Goal: Task Accomplishment & Management: Use online tool/utility

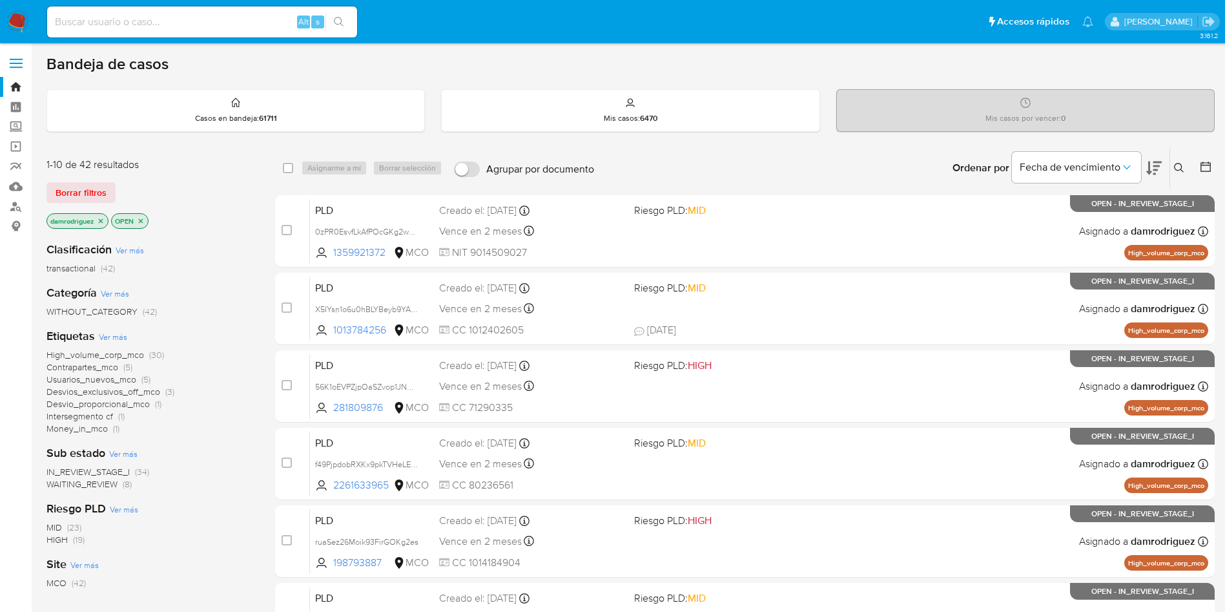
click at [220, 216] on div "damrodriguez OPEN" at bounding box center [150, 222] width 207 height 18
click at [231, 178] on div "1-10 de 42 resultados Borrar filtros damrodriguez OPEN" at bounding box center [150, 195] width 207 height 74
click at [15, 28] on img at bounding box center [17, 22] width 22 height 22
click at [99, 220] on icon "close-filter" at bounding box center [101, 221] width 8 height 8
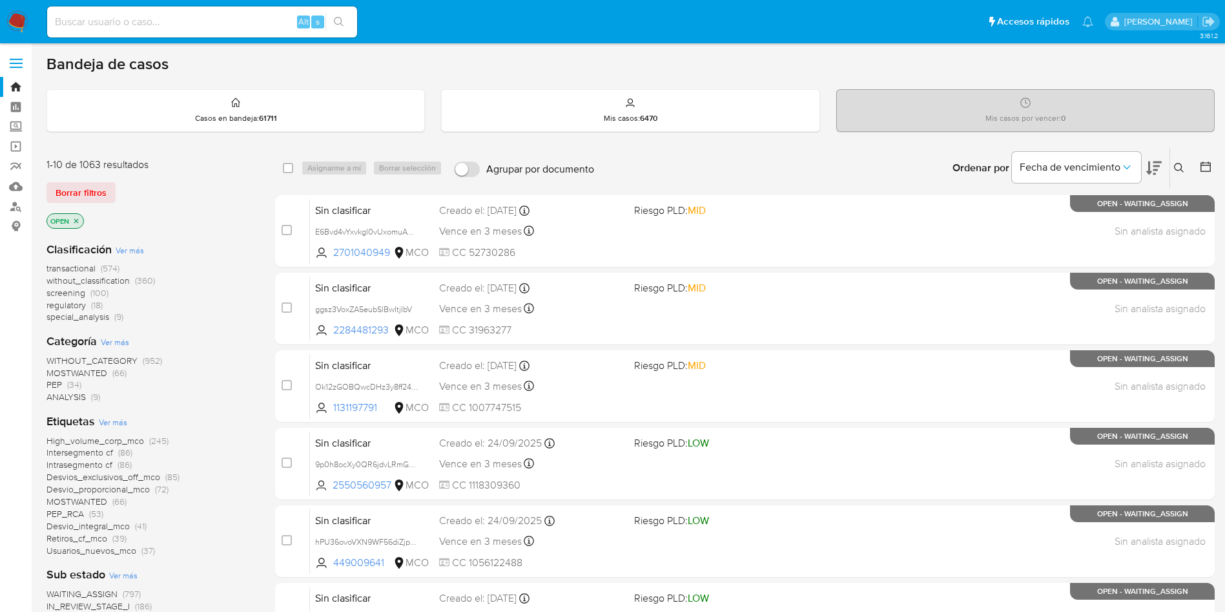
click at [70, 291] on span "screening" at bounding box center [66, 292] width 39 height 13
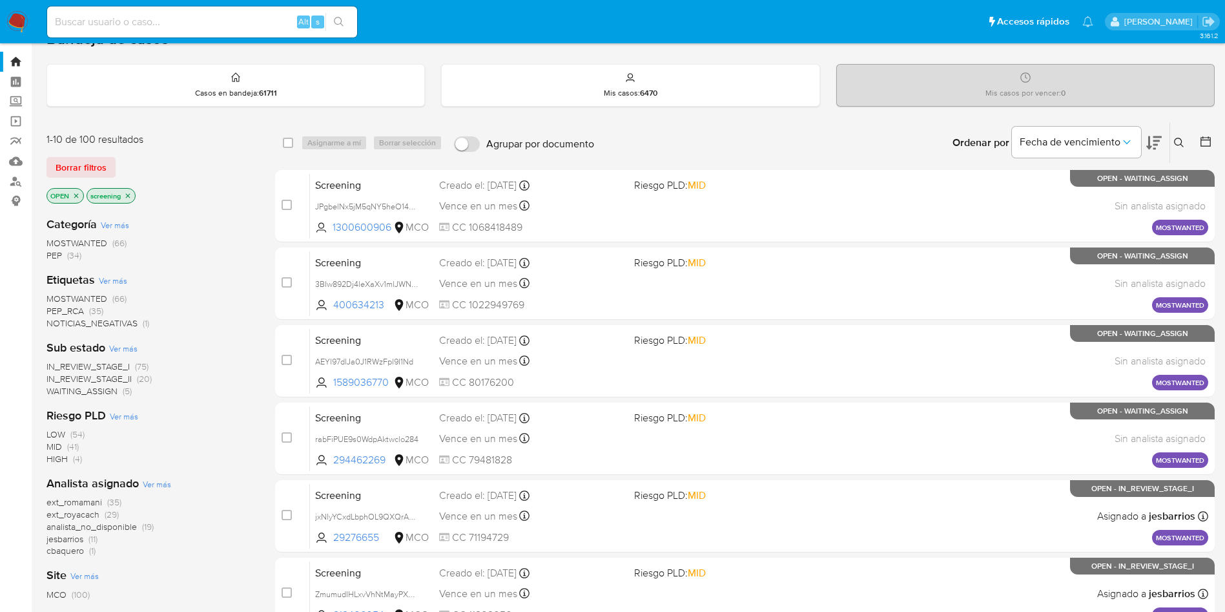
scroll to position [97, 0]
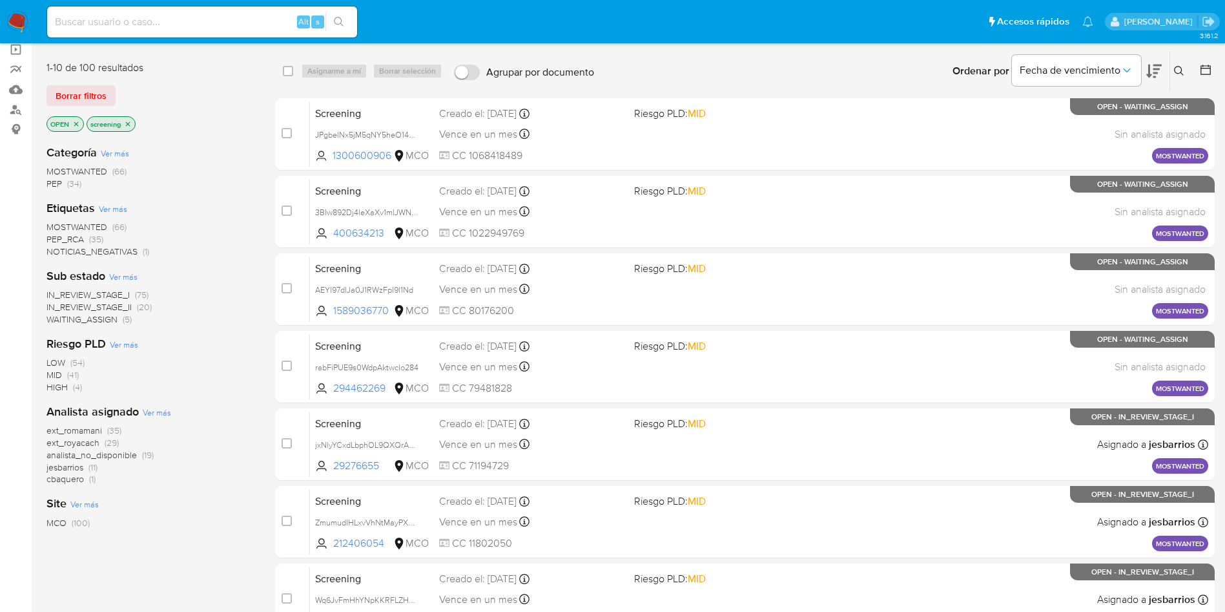
click at [118, 306] on span "IN_REVIEW_STAGE_II" at bounding box center [89, 306] width 85 height 13
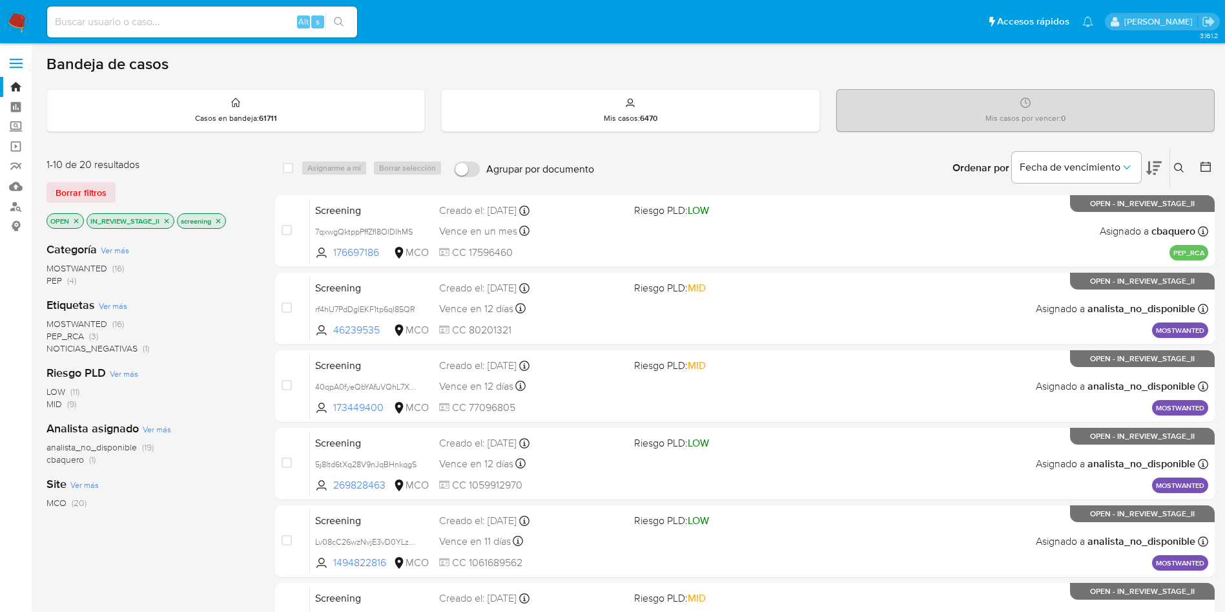
click at [1152, 167] on icon at bounding box center [1155, 168] width 16 height 16
click at [12, 23] on img at bounding box center [17, 22] width 22 height 22
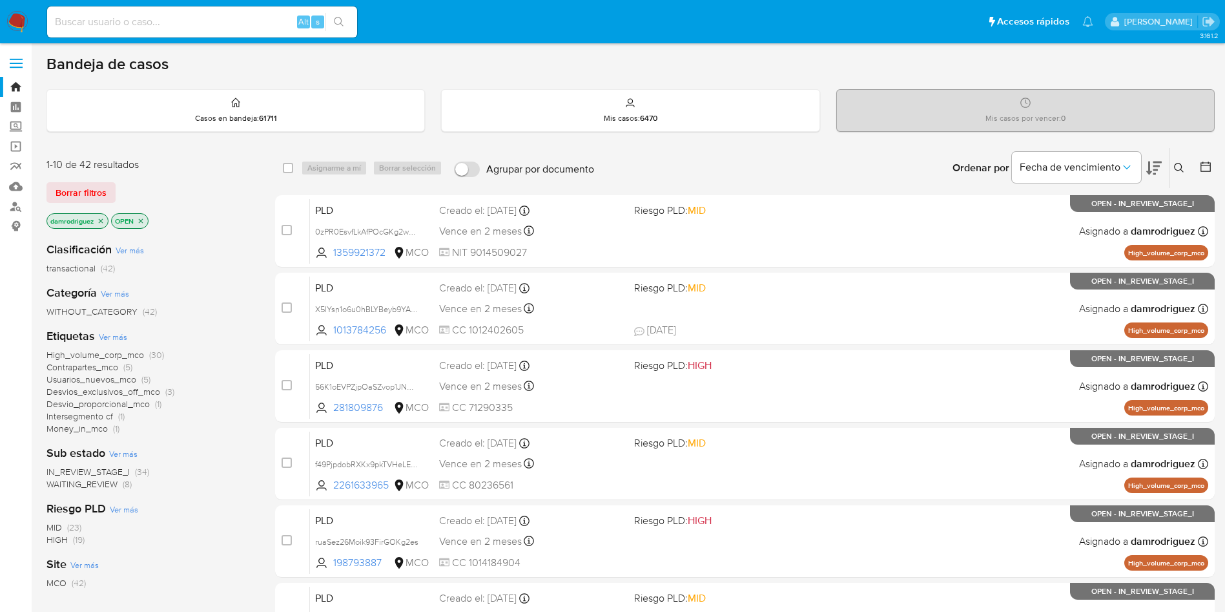
click at [142, 221] on icon "close-filter" at bounding box center [141, 220] width 5 height 5
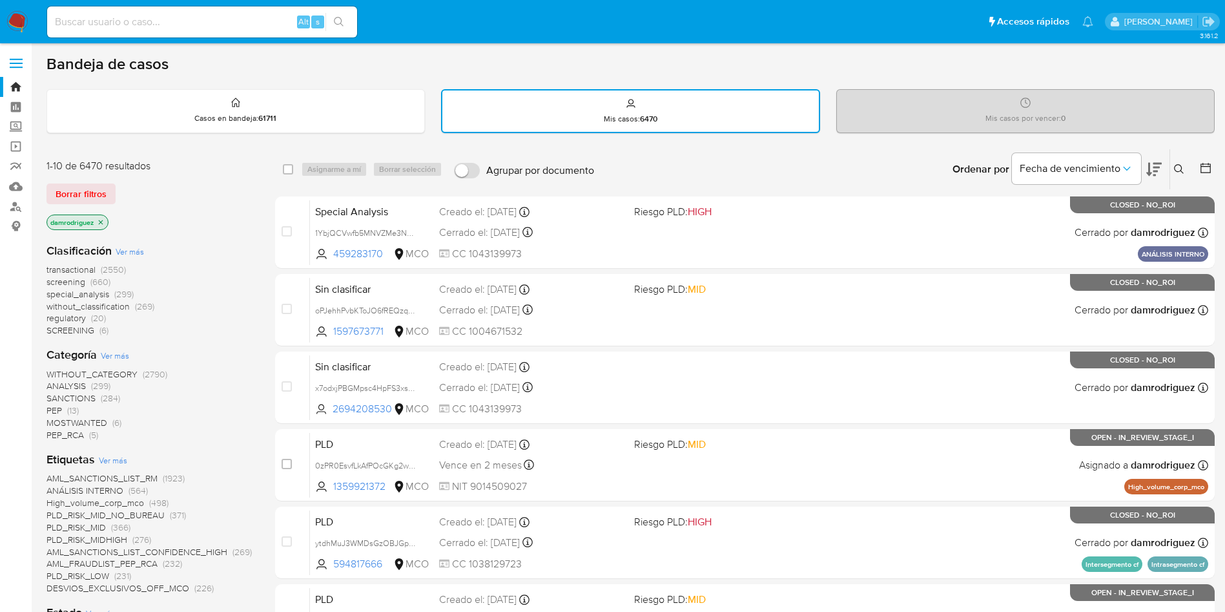
click at [78, 270] on span "transactional" at bounding box center [71, 269] width 49 height 13
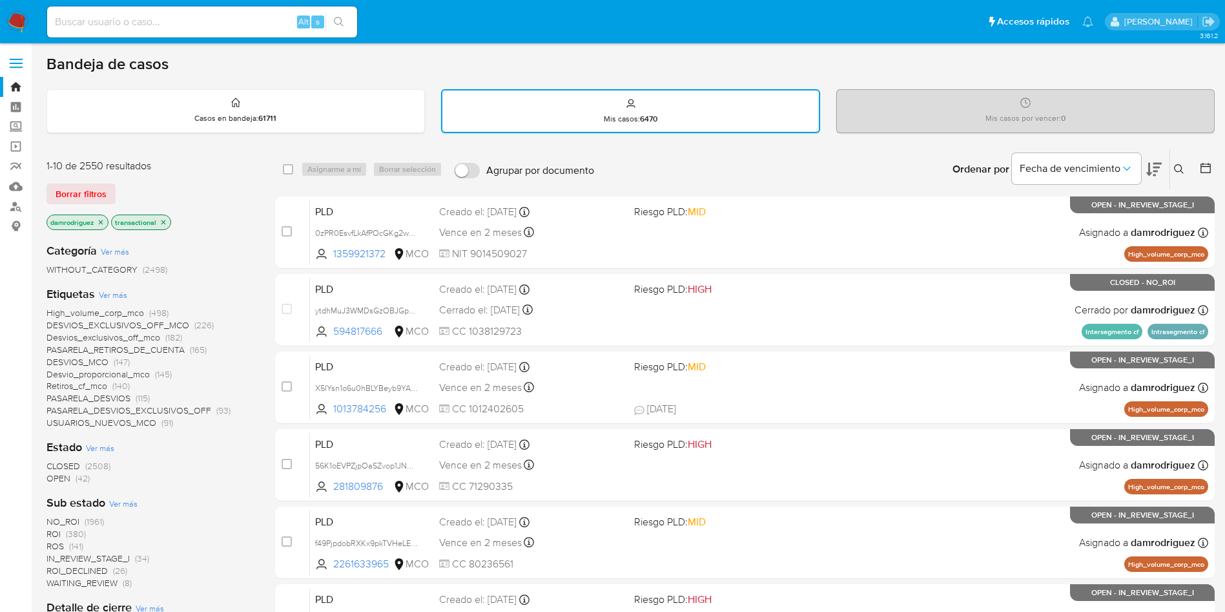
click at [99, 225] on icon "close-filter" at bounding box center [101, 222] width 8 height 8
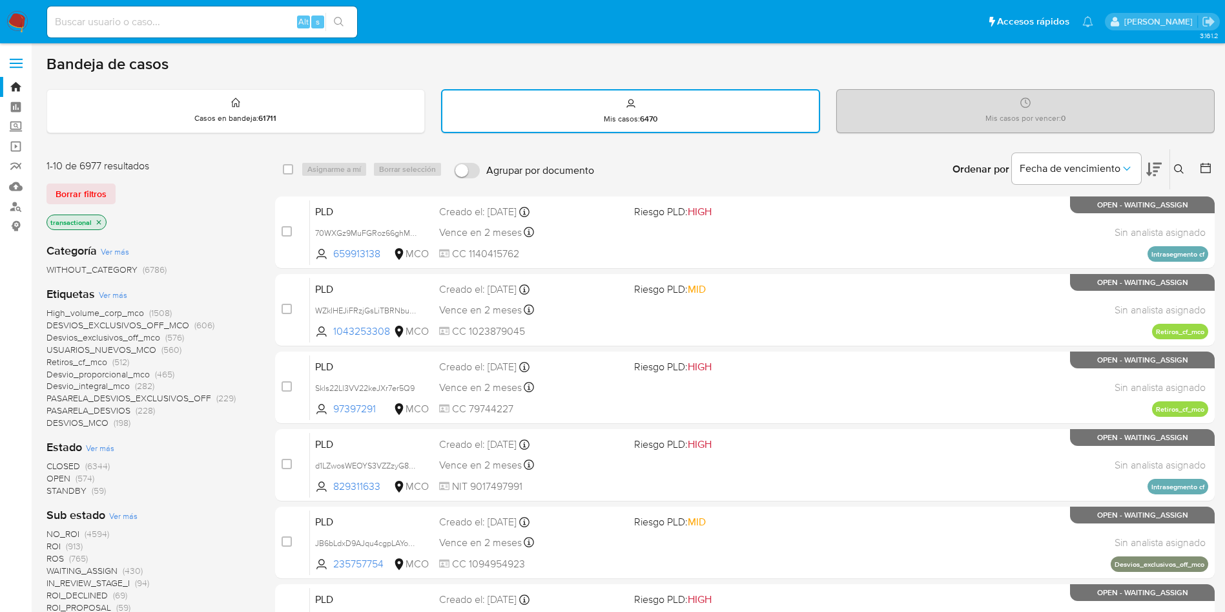
click at [1207, 169] on icon at bounding box center [1206, 168] width 13 height 13
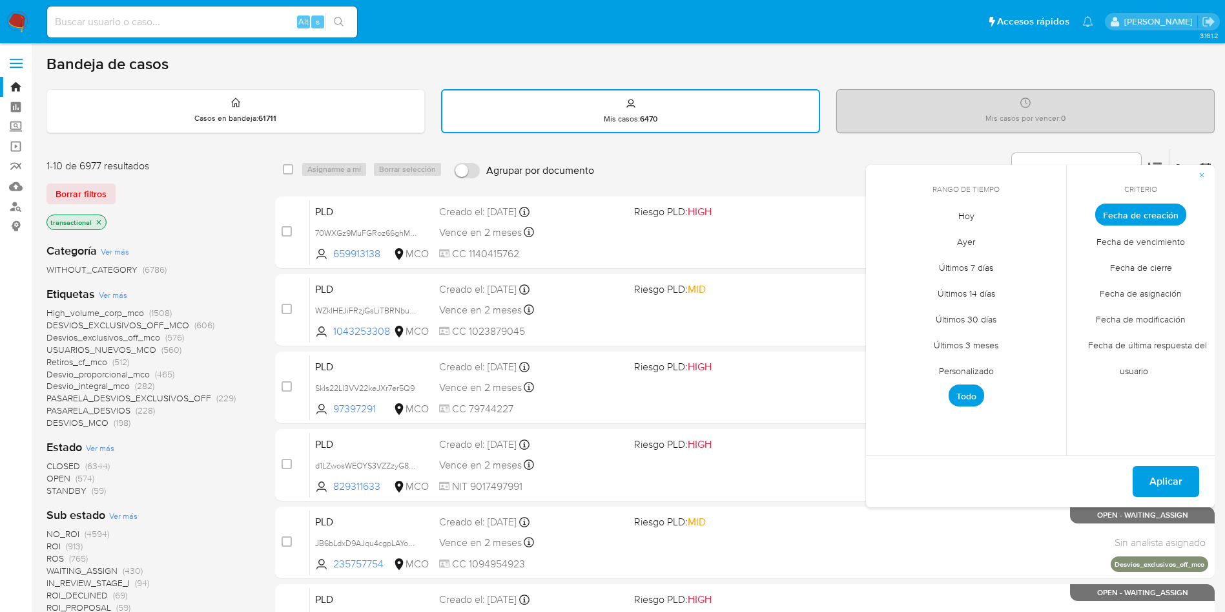
click at [985, 368] on span "Personalizado" at bounding box center [967, 370] width 82 height 26
click at [883, 238] on icon "Mes anterior" at bounding box center [887, 239] width 16 height 16
click at [936, 313] on button "9" at bounding box center [940, 312] width 21 height 21
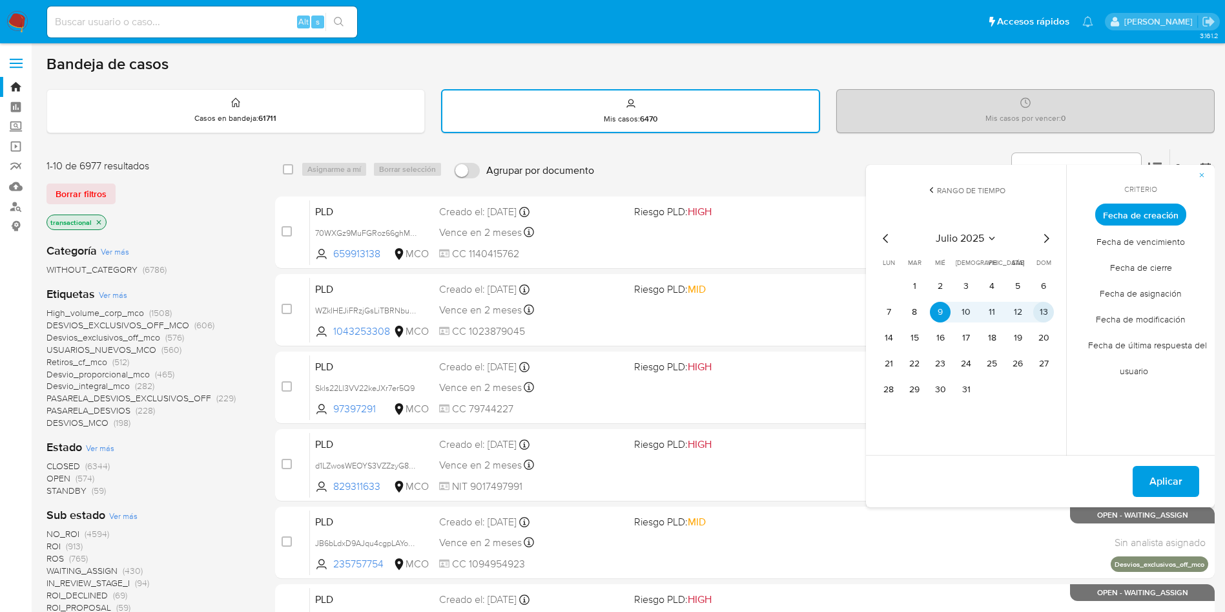
click at [1043, 315] on button "13" at bounding box center [1044, 312] width 21 height 21
click at [1165, 481] on span "Aplicar" at bounding box center [1166, 481] width 33 height 28
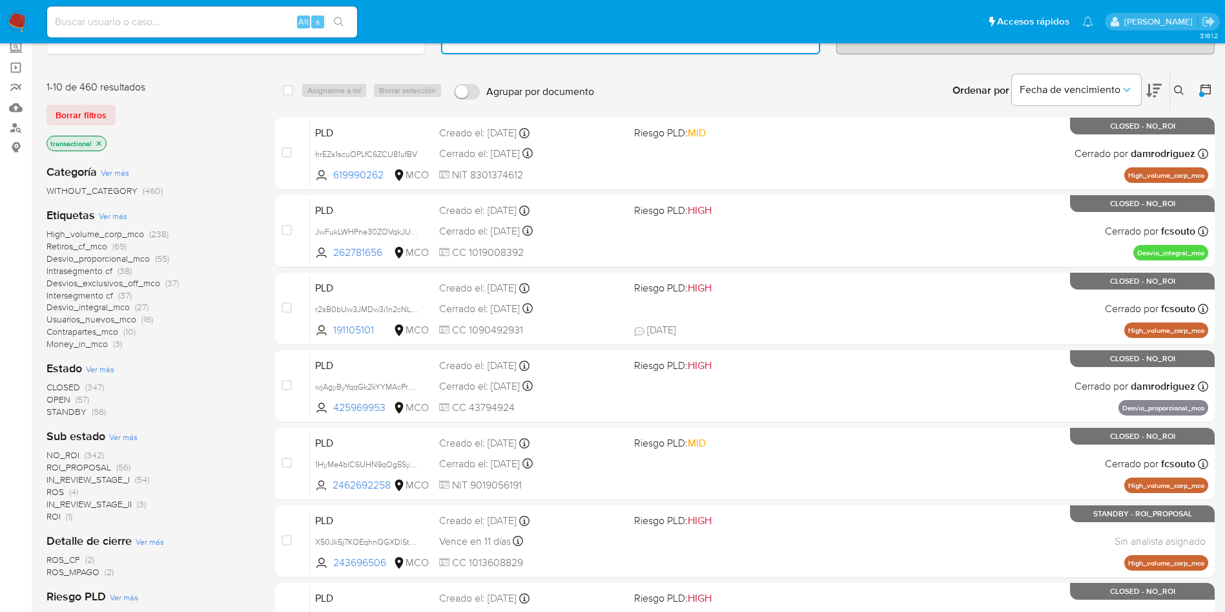
scroll to position [97, 0]
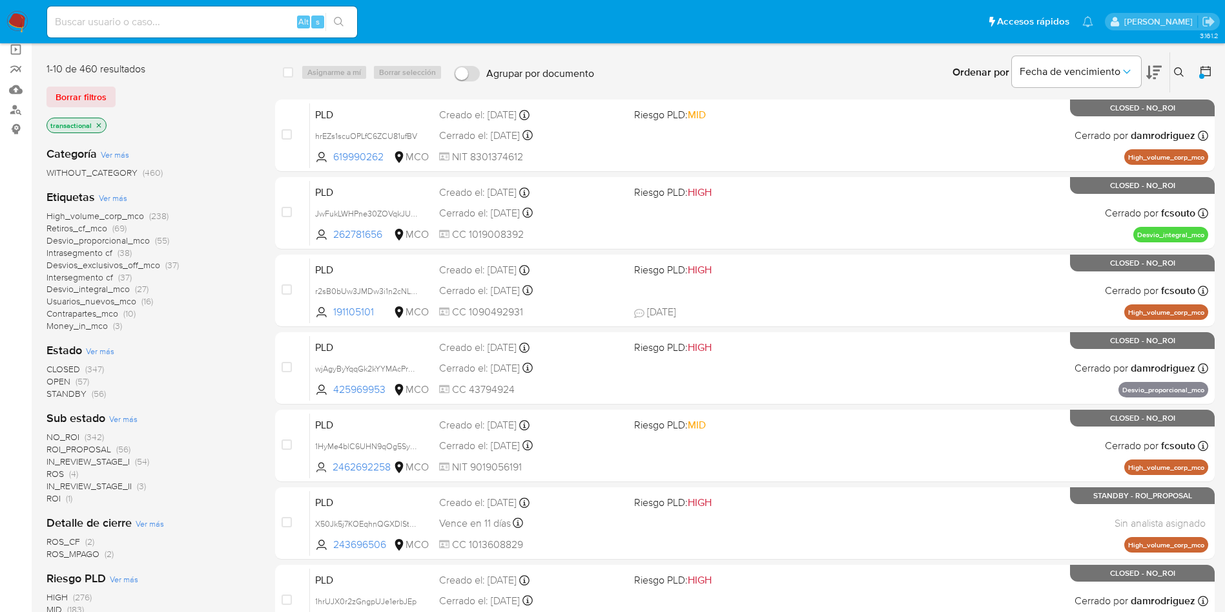
click at [59, 382] on span "OPEN" at bounding box center [59, 381] width 24 height 13
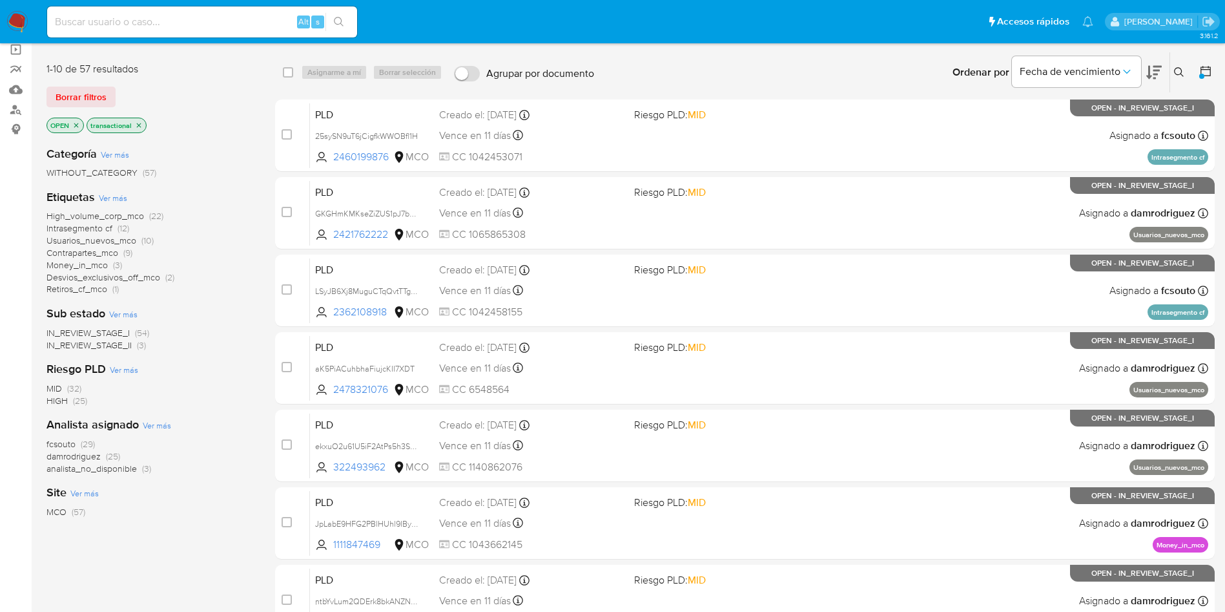
click at [229, 521] on div "Categoría Ver más WITHOUT_CATEGORY (57) Etiquetas Ver más High_volume_corp_mco …" at bounding box center [151, 355] width 208 height 439
click at [221, 107] on div "1-10 de 57 resultados Borrar filtros OPEN transactional" at bounding box center [150, 99] width 207 height 74
click at [226, 162] on div "Categoría Ver más WITHOUT_CATEGORY (57)" at bounding box center [151, 162] width 208 height 33
